Goal: Find specific page/section: Find specific page/section

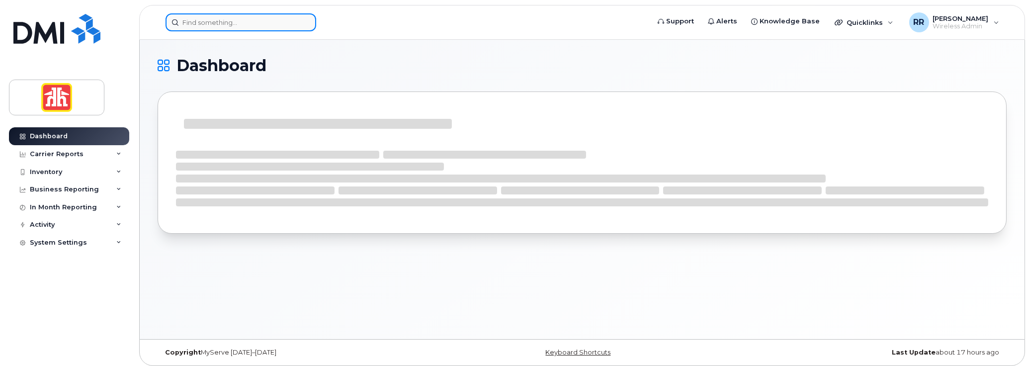
click at [188, 22] on input at bounding box center [241, 22] width 151 height 18
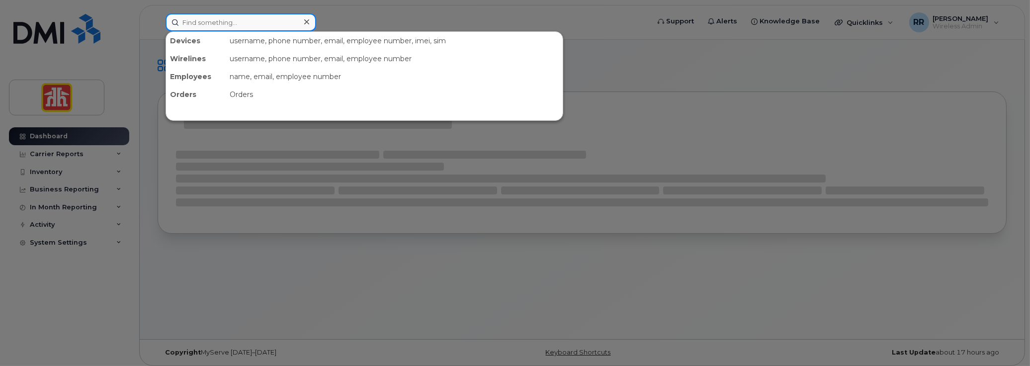
paste input "Manager, Territory"
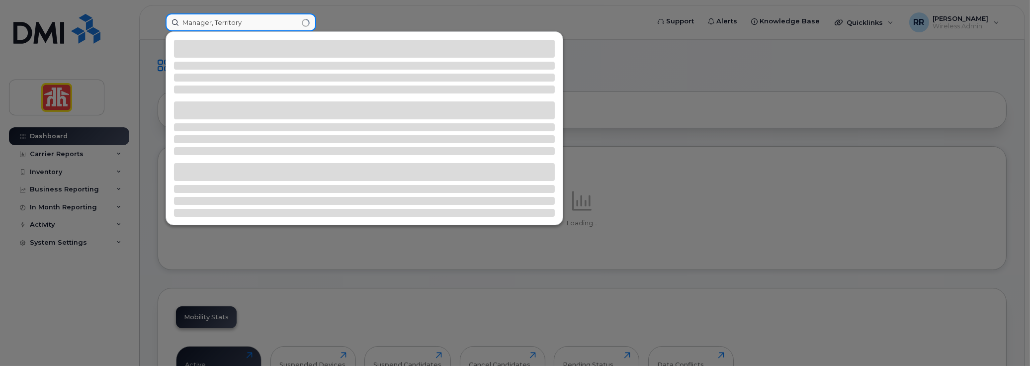
drag, startPoint x: 250, startPoint y: 26, endPoint x: 152, endPoint y: 21, distance: 98.1
click at [158, 21] on div "Manager, Territory" at bounding box center [404, 22] width 493 height 18
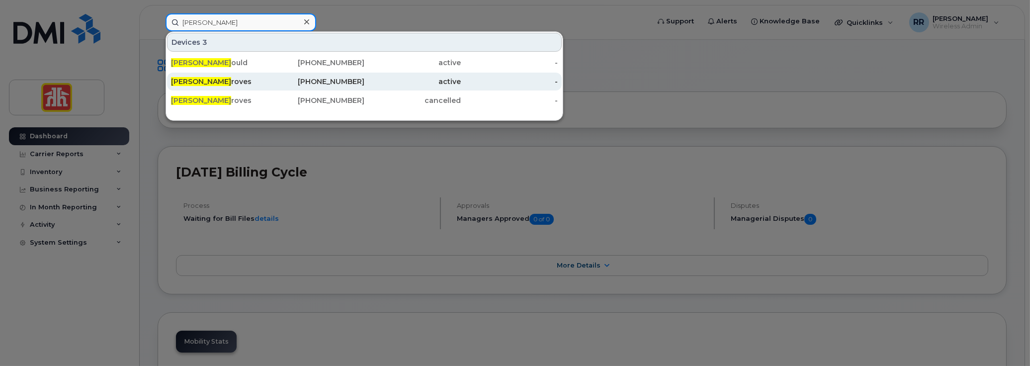
type input "jason g"
click at [201, 83] on div "Jason G roves" at bounding box center [219, 82] width 97 height 10
